Goal: Contribute content

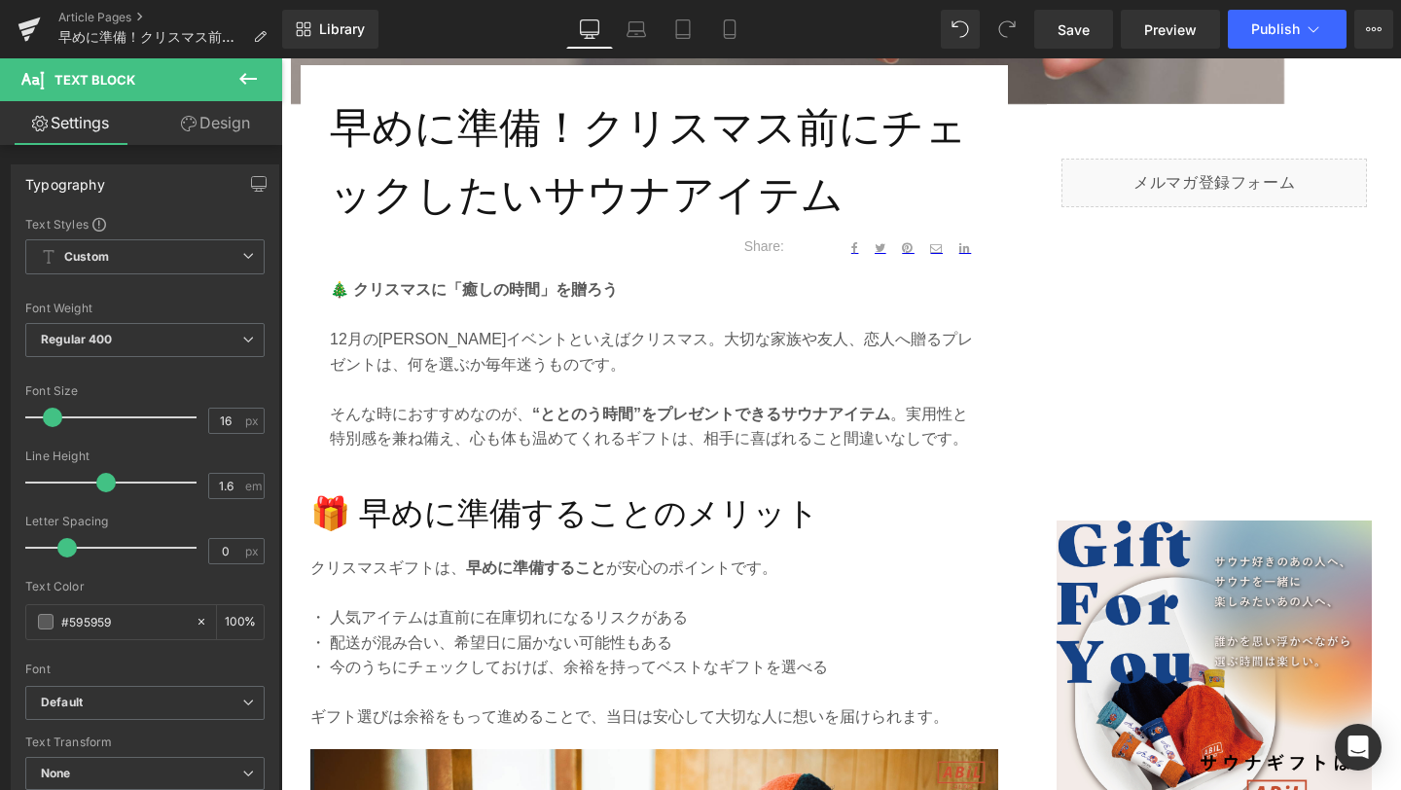
scroll to position [750, 0]
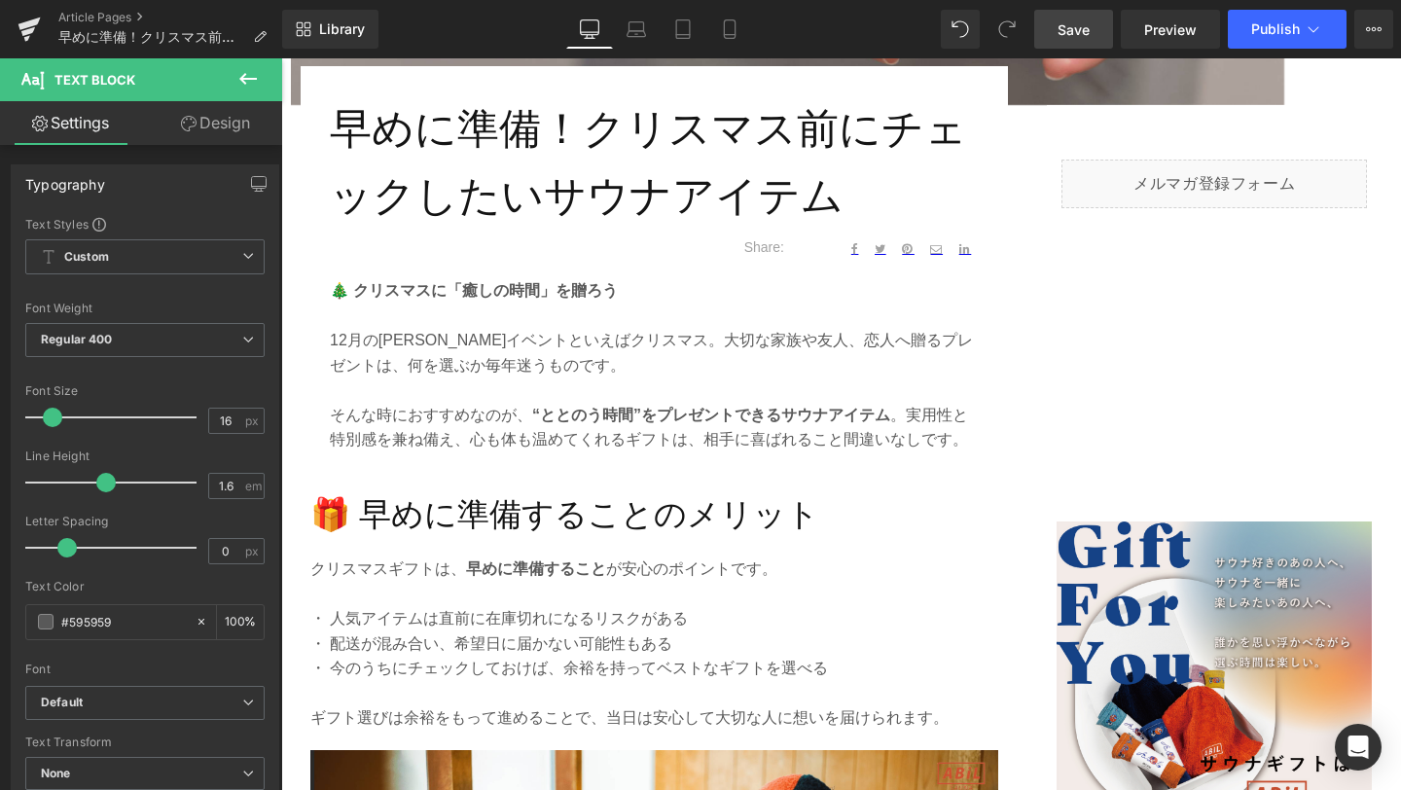
click at [1067, 36] on span "Save" at bounding box center [1073, 29] width 32 height 20
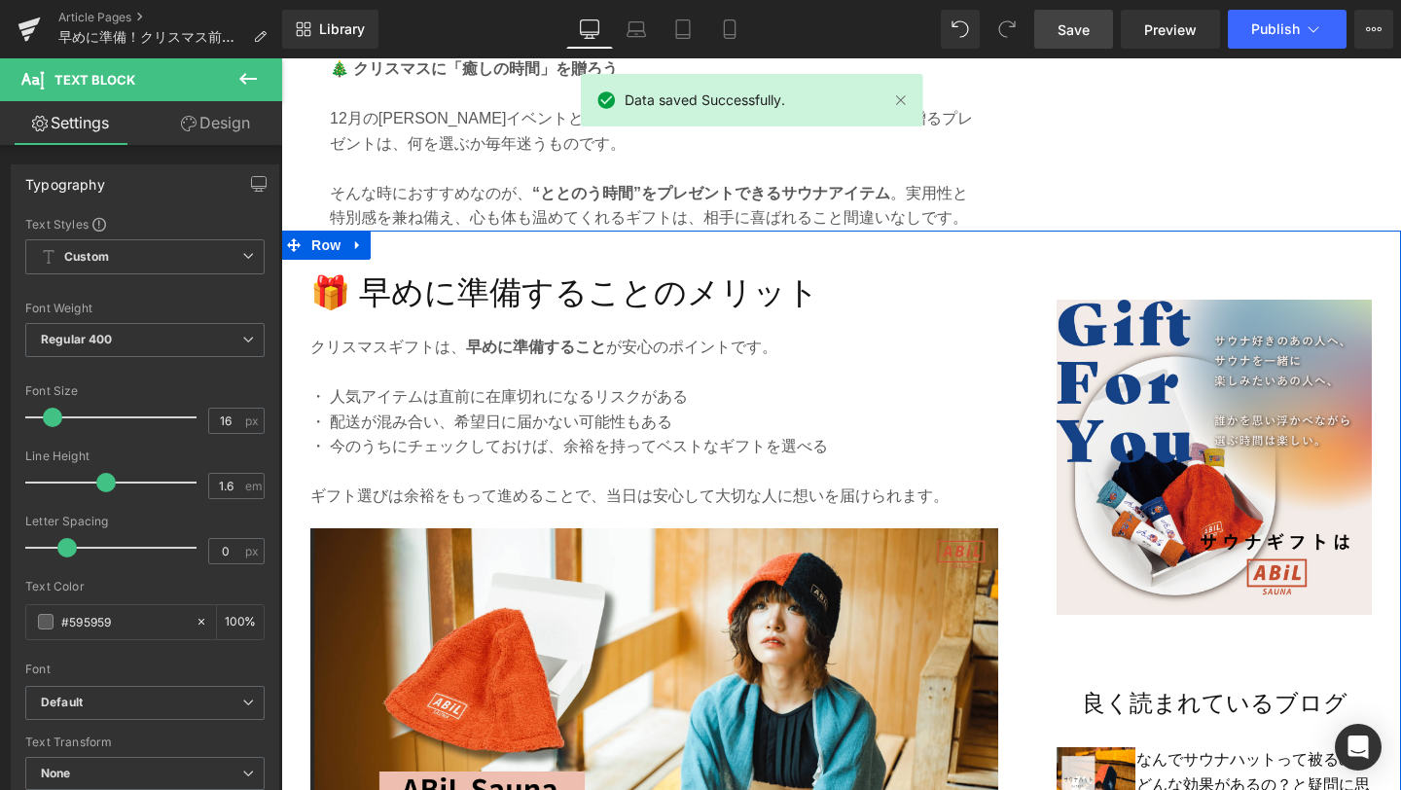
scroll to position [976, 0]
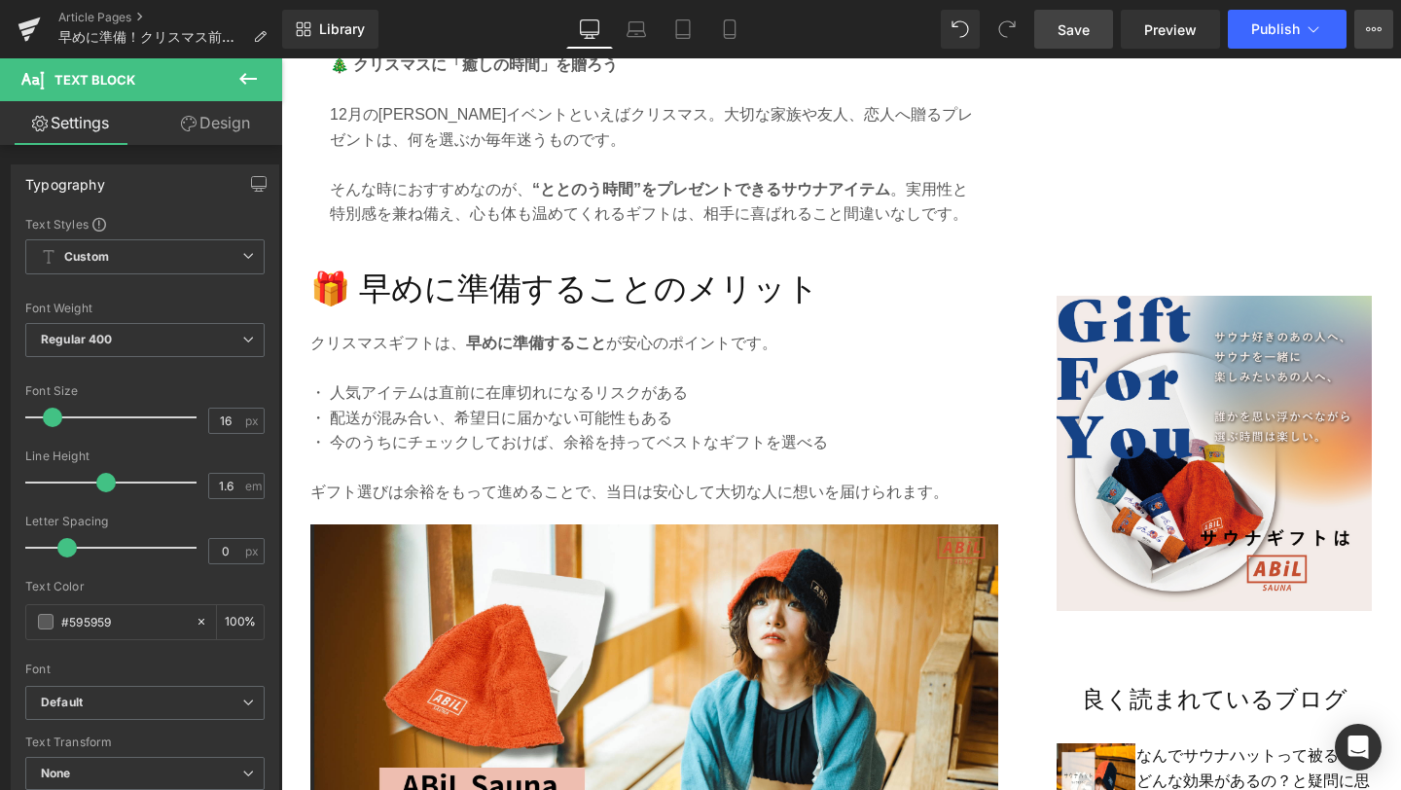
click at [1379, 39] on button "View Live Page View with current Template Save Template to Library Schedule Pub…" at bounding box center [1373, 29] width 39 height 39
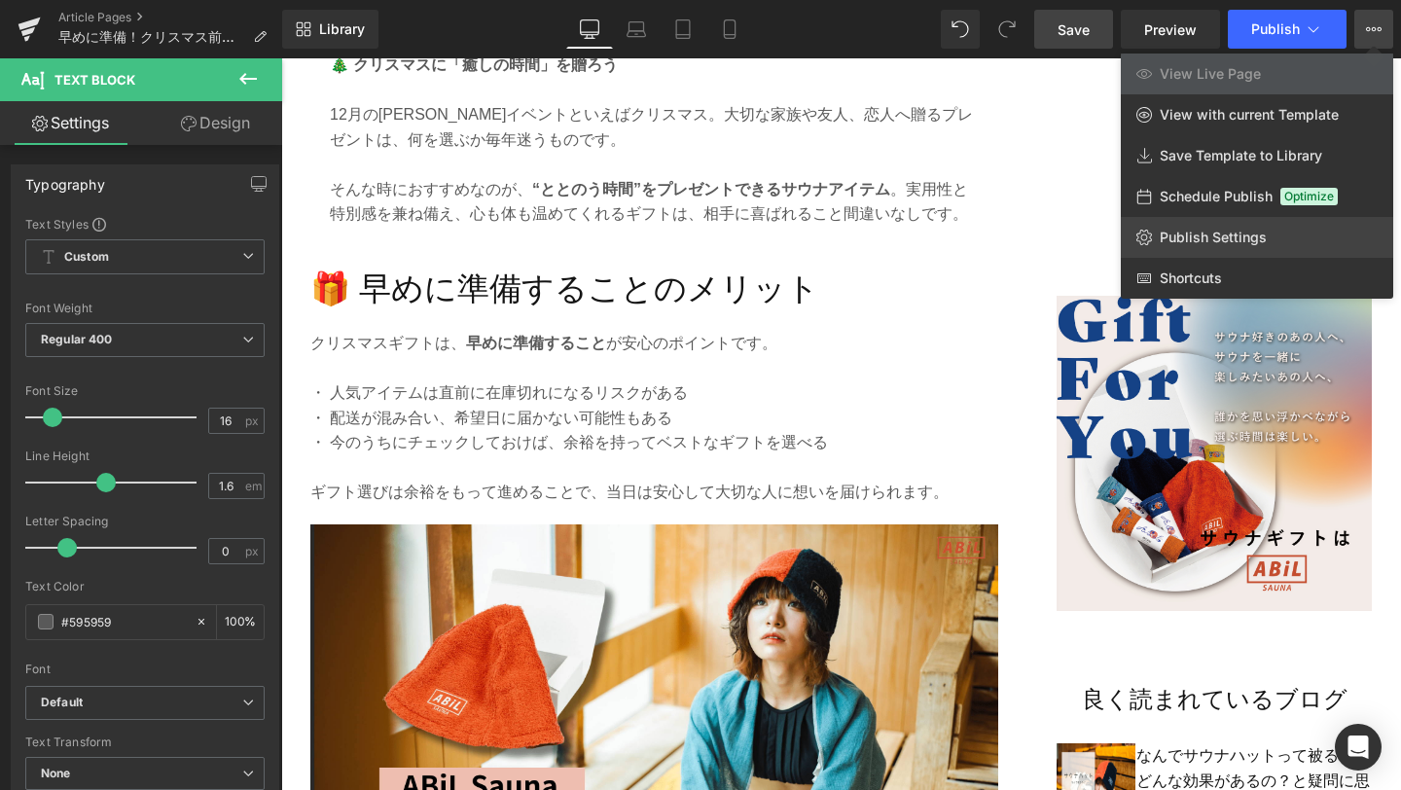
click at [1233, 233] on span "Publish Settings" at bounding box center [1213, 238] width 107 height 18
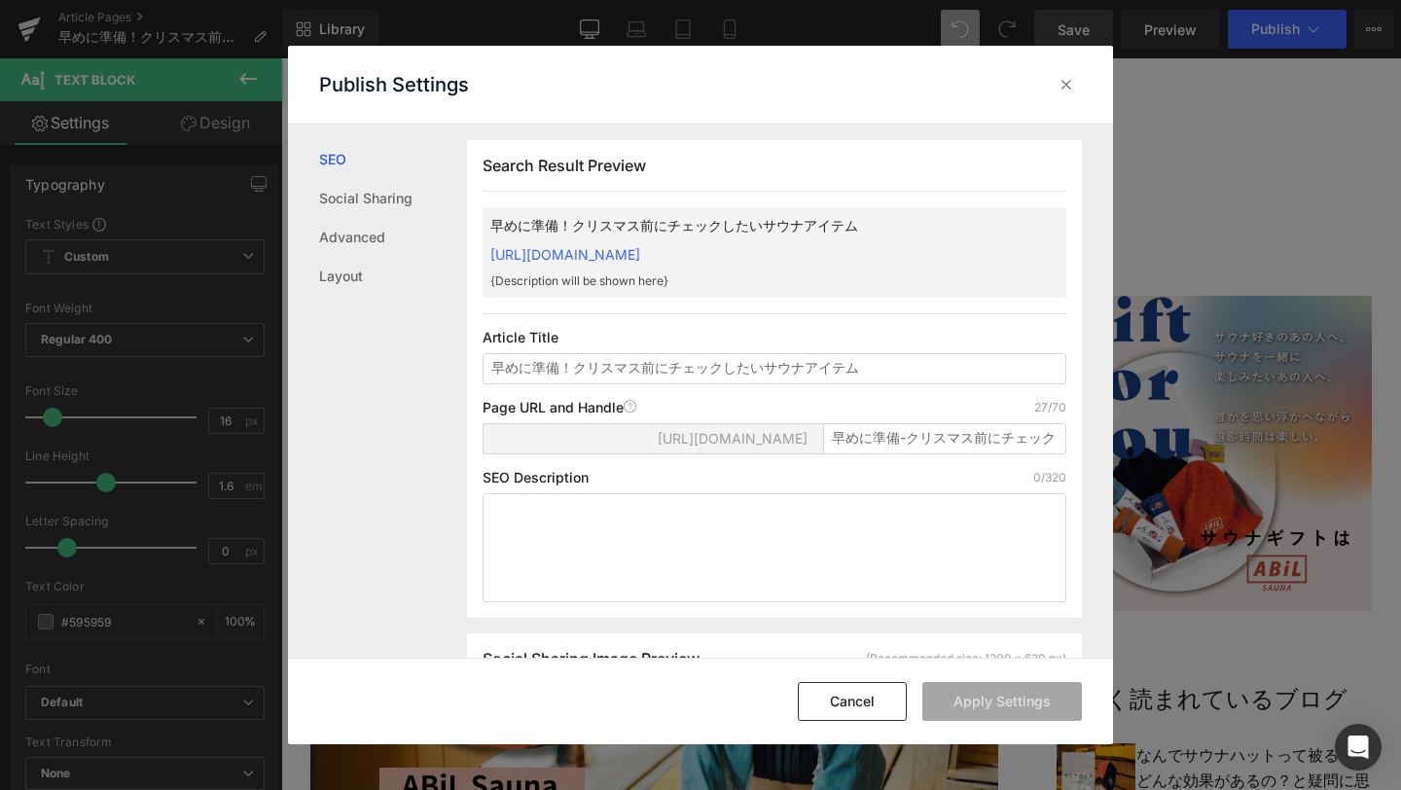
scroll to position [1, 0]
click at [729, 555] on textarea at bounding box center [774, 546] width 584 height 109
paste textarea "クリスマスプレゼントに迷ったらサウナギフト！サウナハット、MOKUタオル、BOUSUI BAG、ABiL Logo Parkerなど、癒しと実用性を兼ね備えた…"
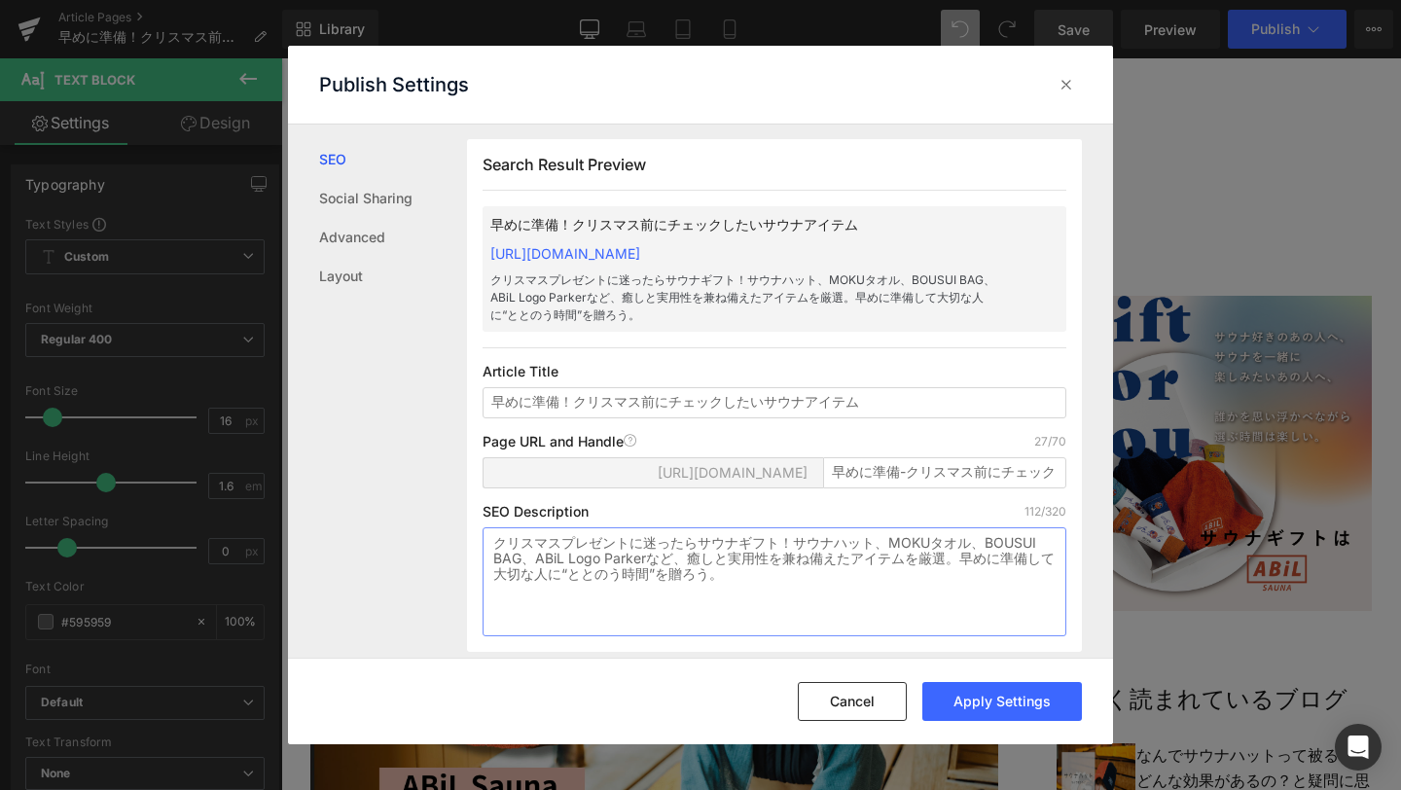
type textarea "クリスマスプレゼントに迷ったらサウナギフト！サウナハット、MOKUタオル、BOUSUI BAG、ABiL Logo Parkerなど、癒しと実用性を兼ね備えた…"
drag, startPoint x: 826, startPoint y: 488, endPoint x: 1073, endPoint y: 503, distance: 247.5
click at [1073, 503] on div "Search Result Preview 早めに準備！クリスマス前にチェックしたいサウナアイテム [URL][DOMAIN_NAME] クリスマスプレゼント…" at bounding box center [774, 395] width 615 height 513
paste input "christmas-present-sauna-items"
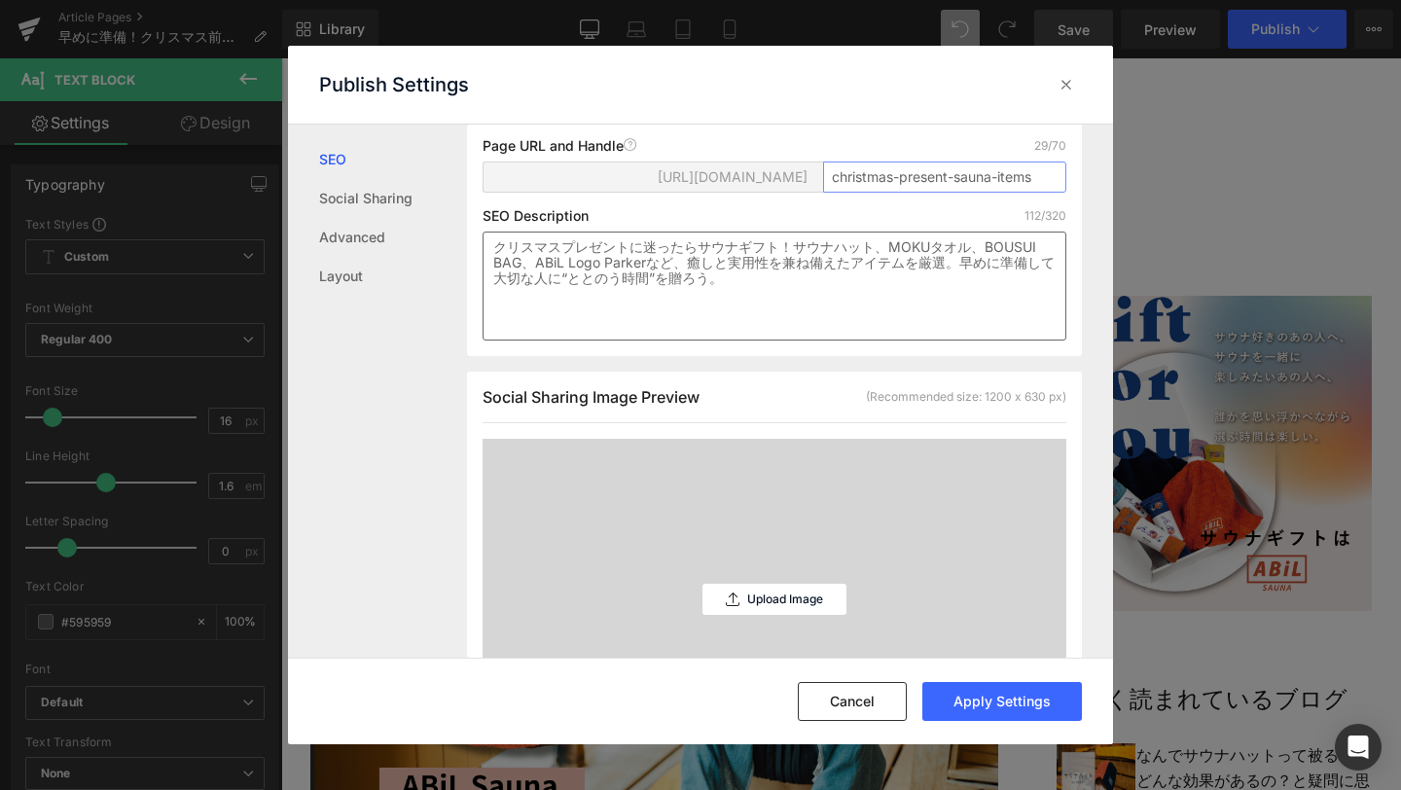
scroll to position [333, 0]
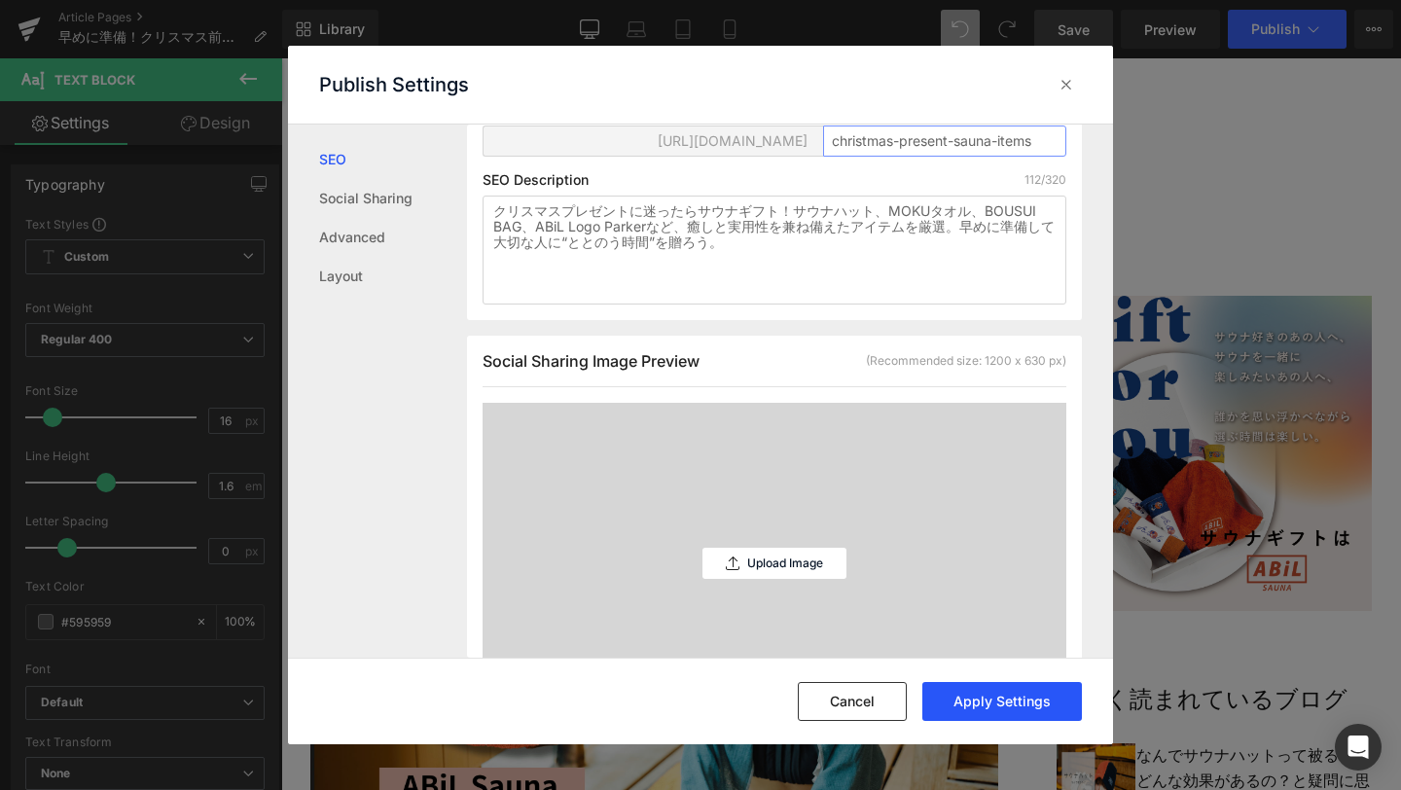
type input "christmas-present-sauna-items"
click at [965, 706] on button "Apply Settings" at bounding box center [1002, 701] width 160 height 39
click at [1064, 86] on icon at bounding box center [1065, 84] width 19 height 19
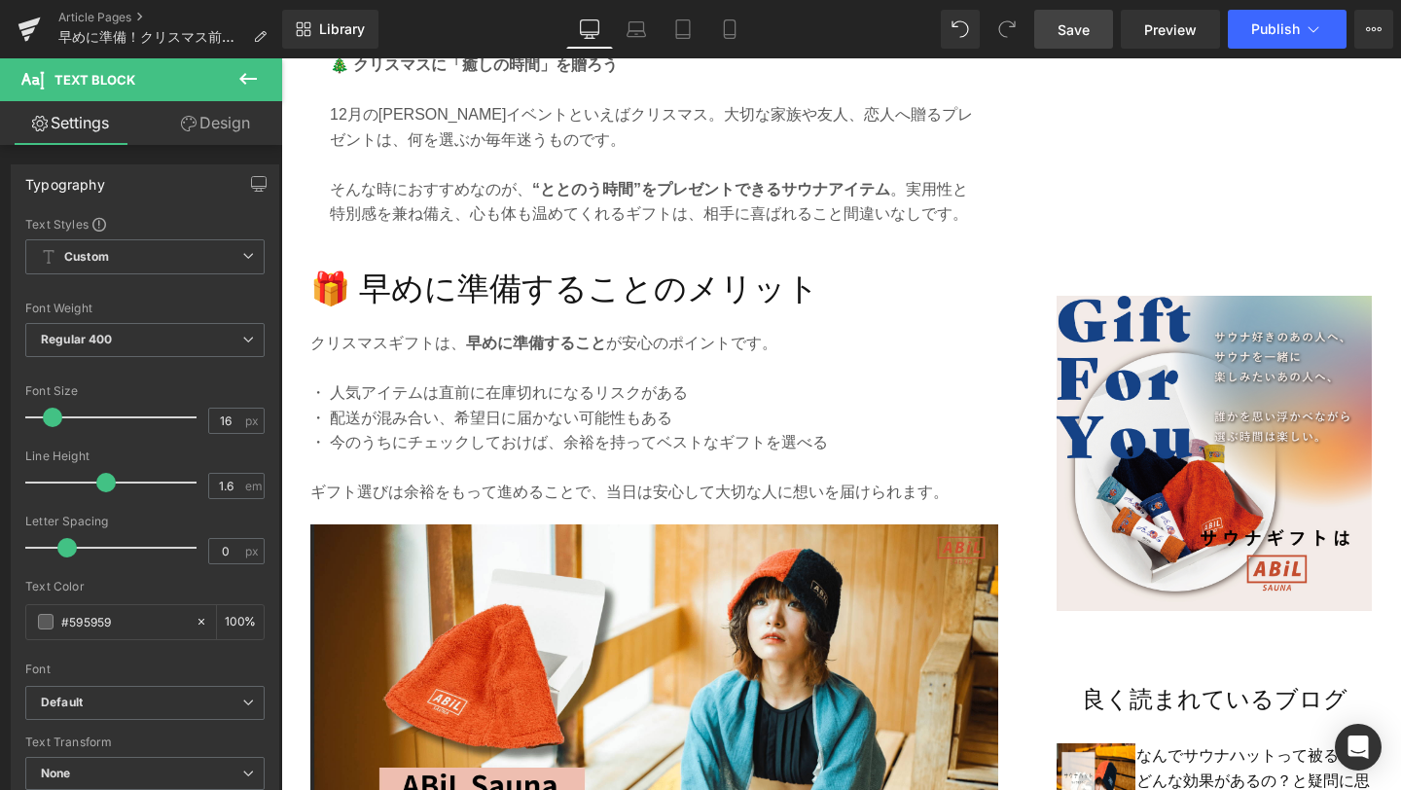
click at [1081, 40] on link "Save" at bounding box center [1073, 29] width 79 height 39
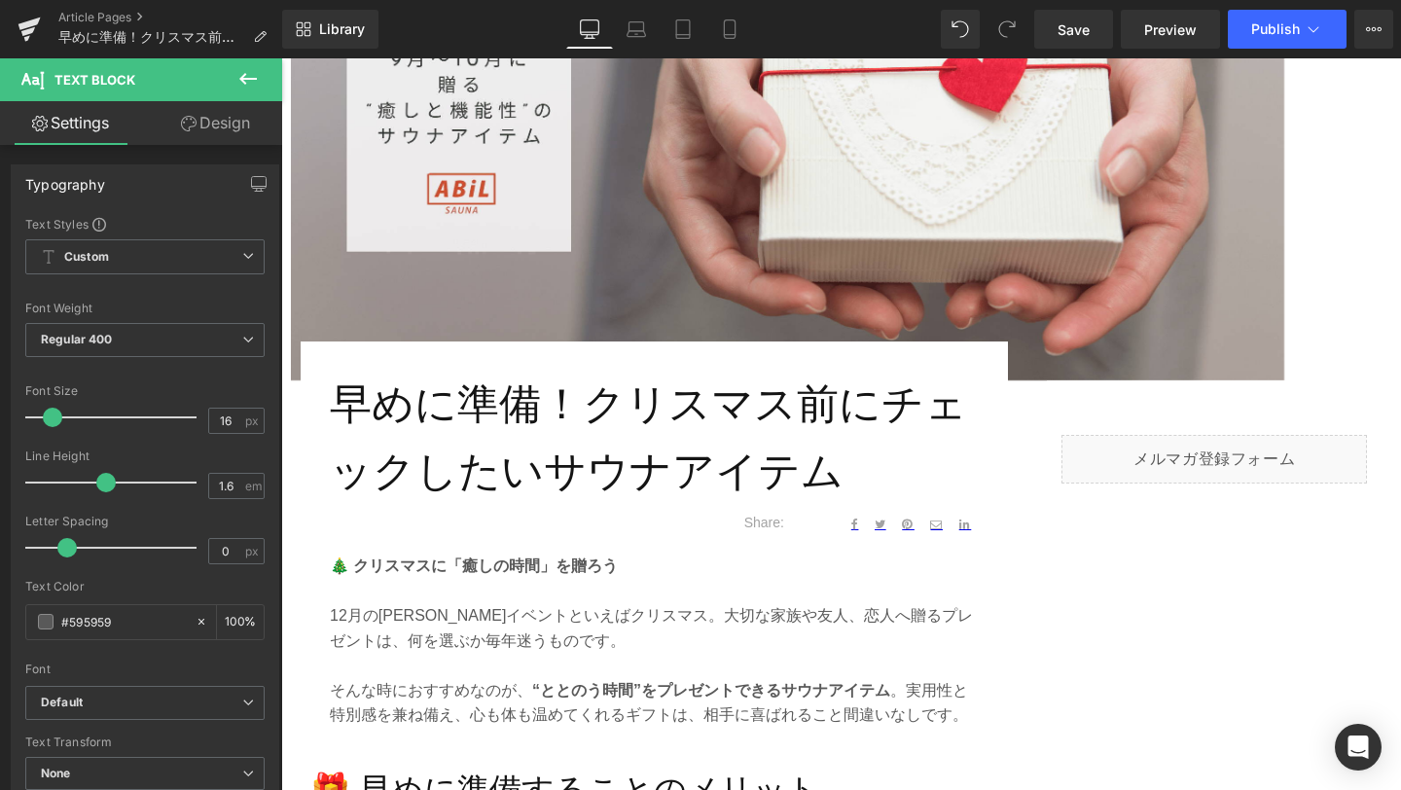
scroll to position [487, 0]
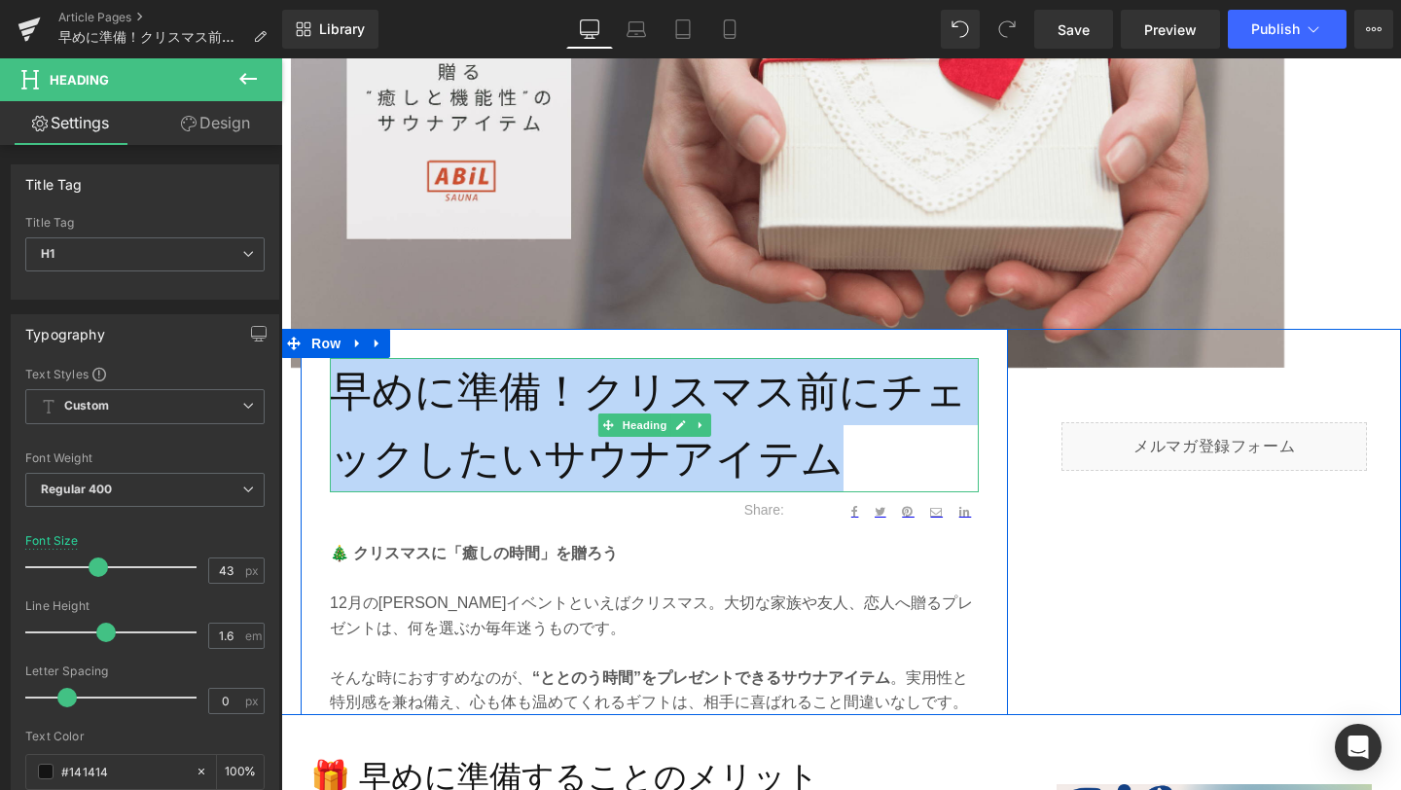
drag, startPoint x: 819, startPoint y: 458, endPoint x: 347, endPoint y: 381, distance: 478.0
click at [347, 381] on h1 "早めに準備！クリスマス前にチェックしたいサウナアイテム" at bounding box center [654, 425] width 649 height 134
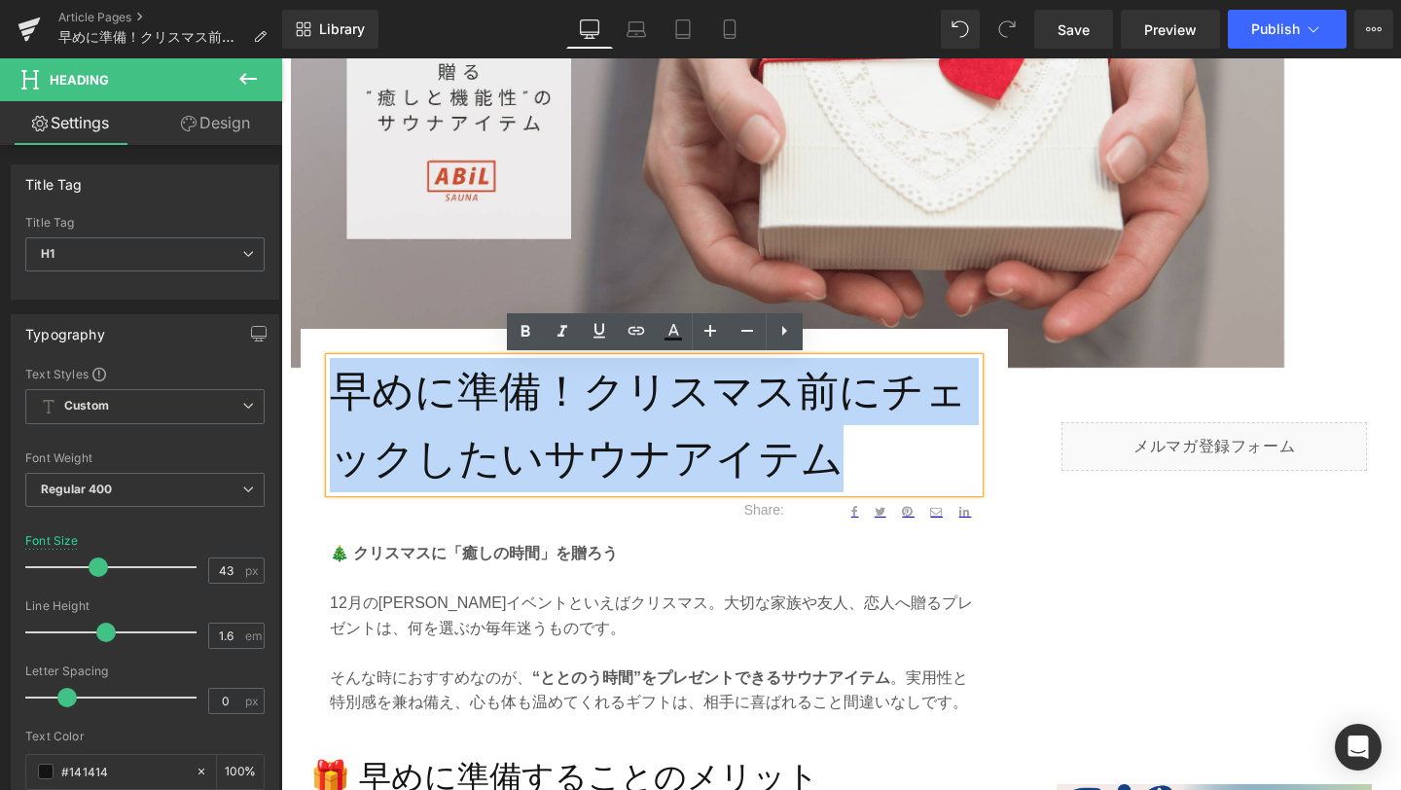
copy h1 "早めに準備！クリスマス前にチェックしたいサウナアイテム"
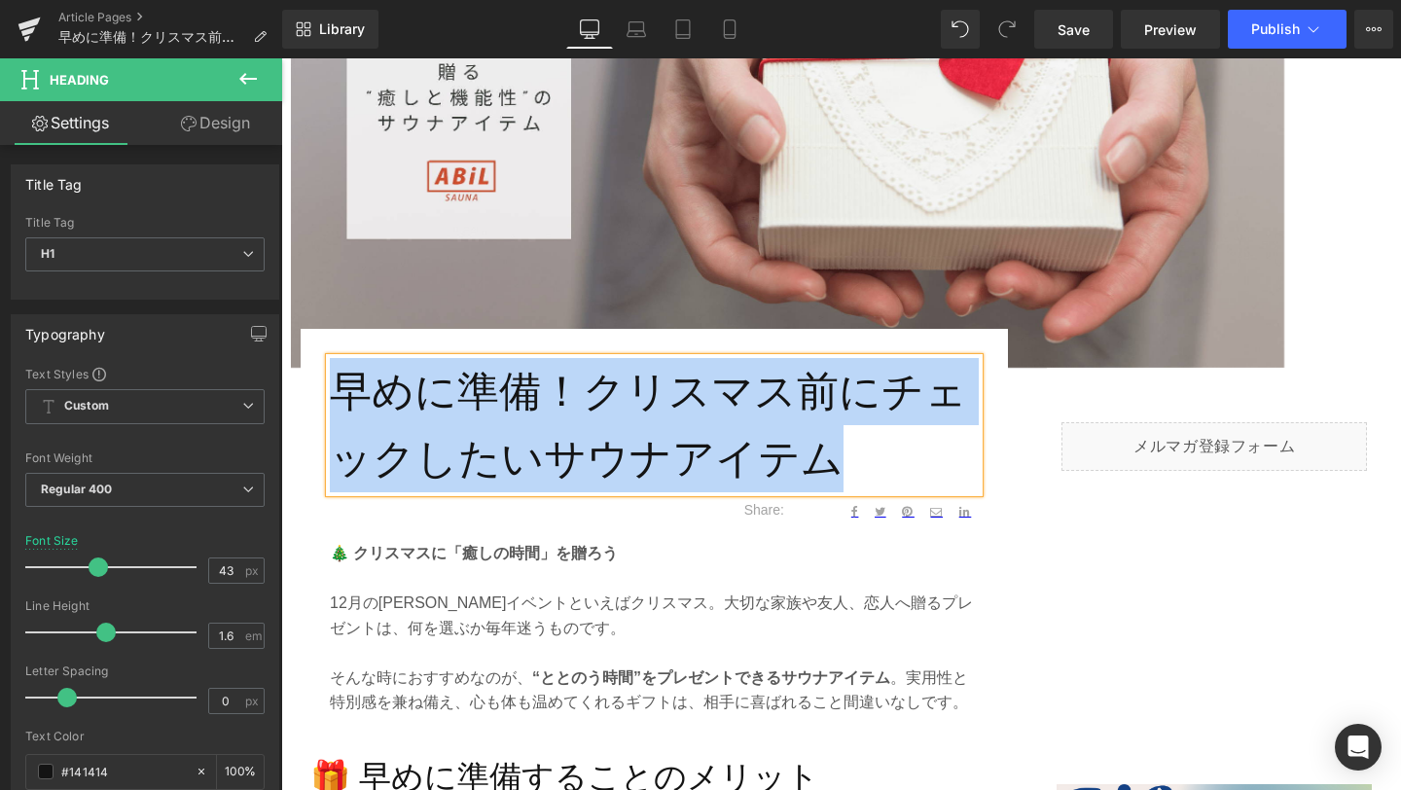
click at [521, 610] on p "12月の[PERSON_NAME]イベントといえばクリスマス。大切な家族や友人、恋人へ贈るプレゼントは、何を選ぶか毎年迷うものです。" at bounding box center [654, 615] width 649 height 50
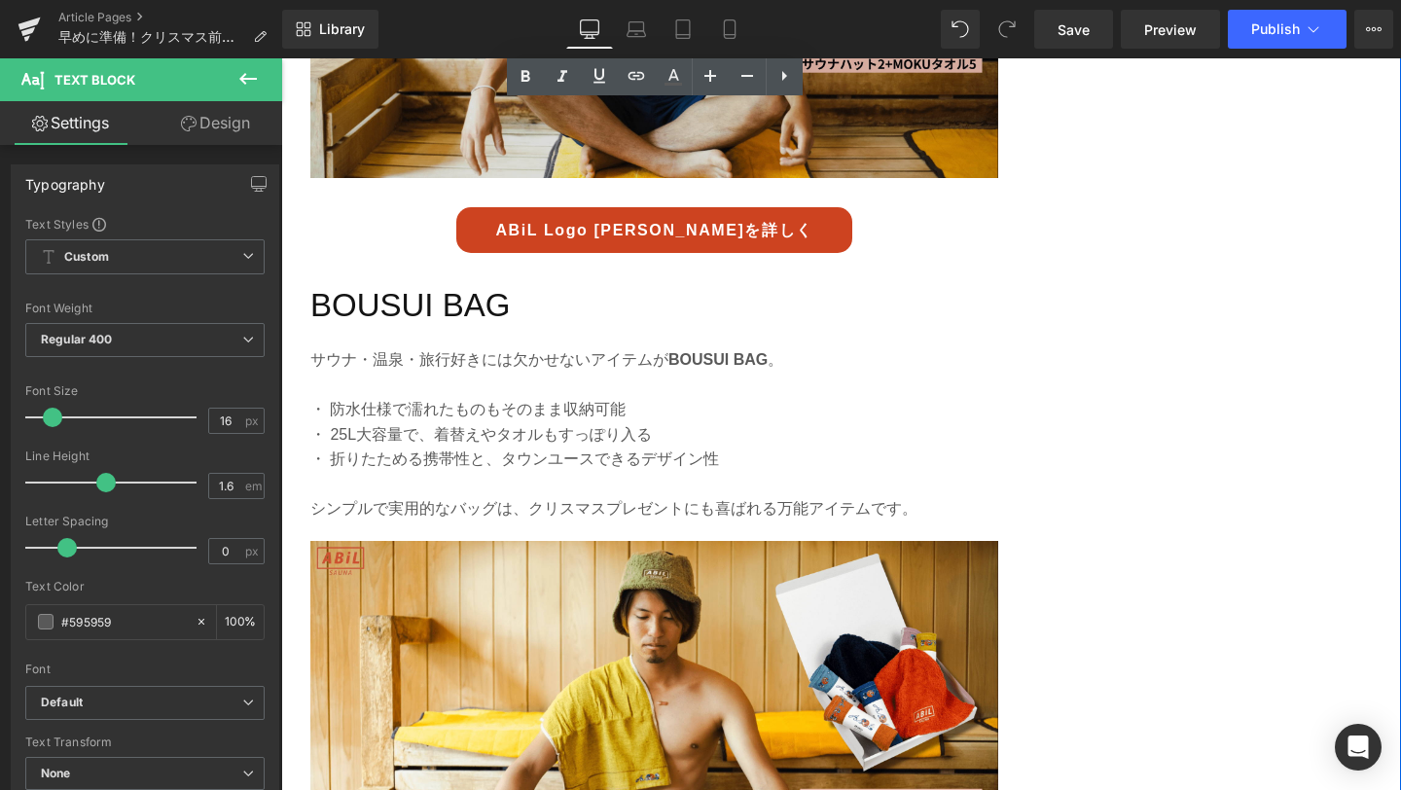
scroll to position [4885, 0]
